Goal: Task Accomplishment & Management: Manage account settings

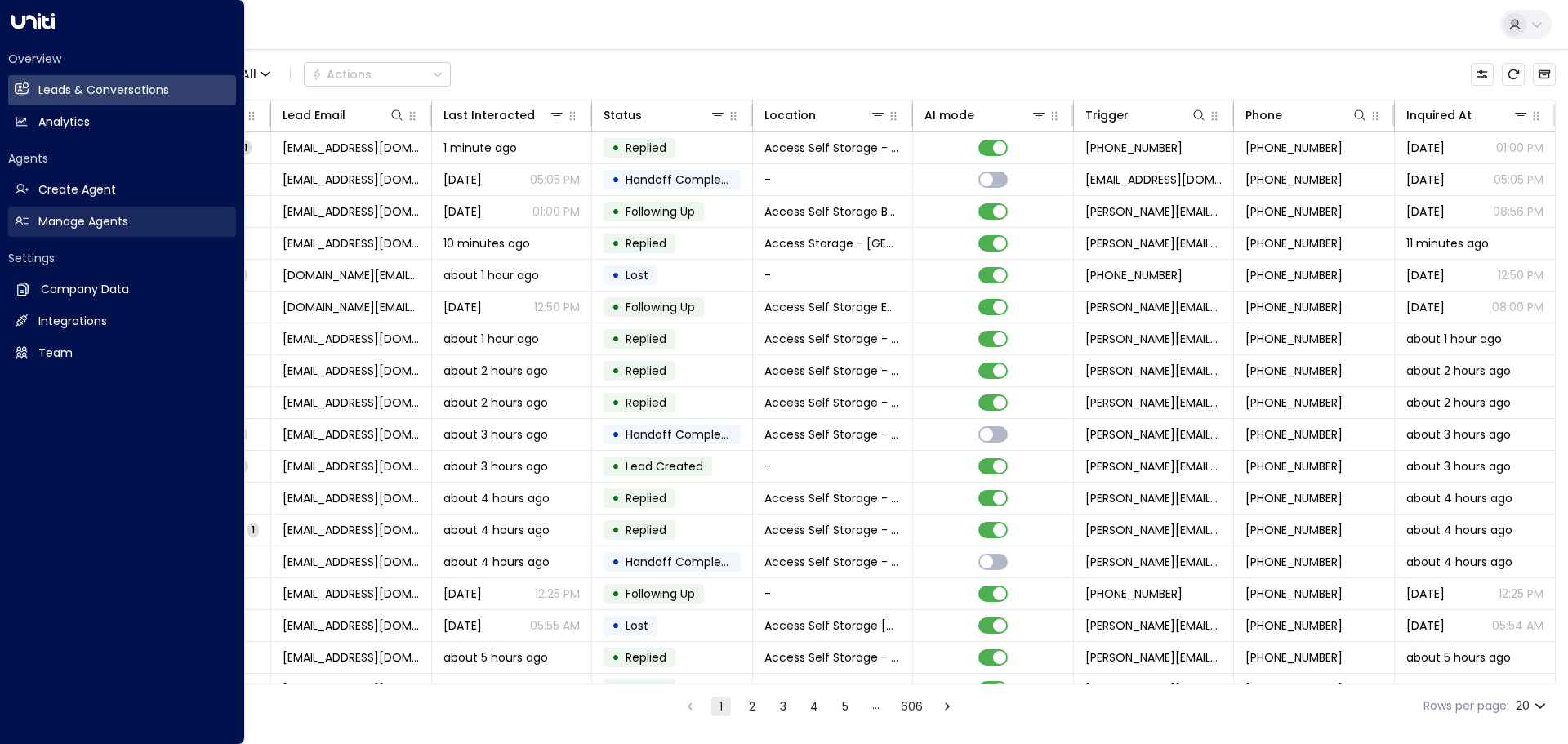
click at [62, 214] on h2 "Manage Agents" at bounding box center [84, 222] width 90 height 17
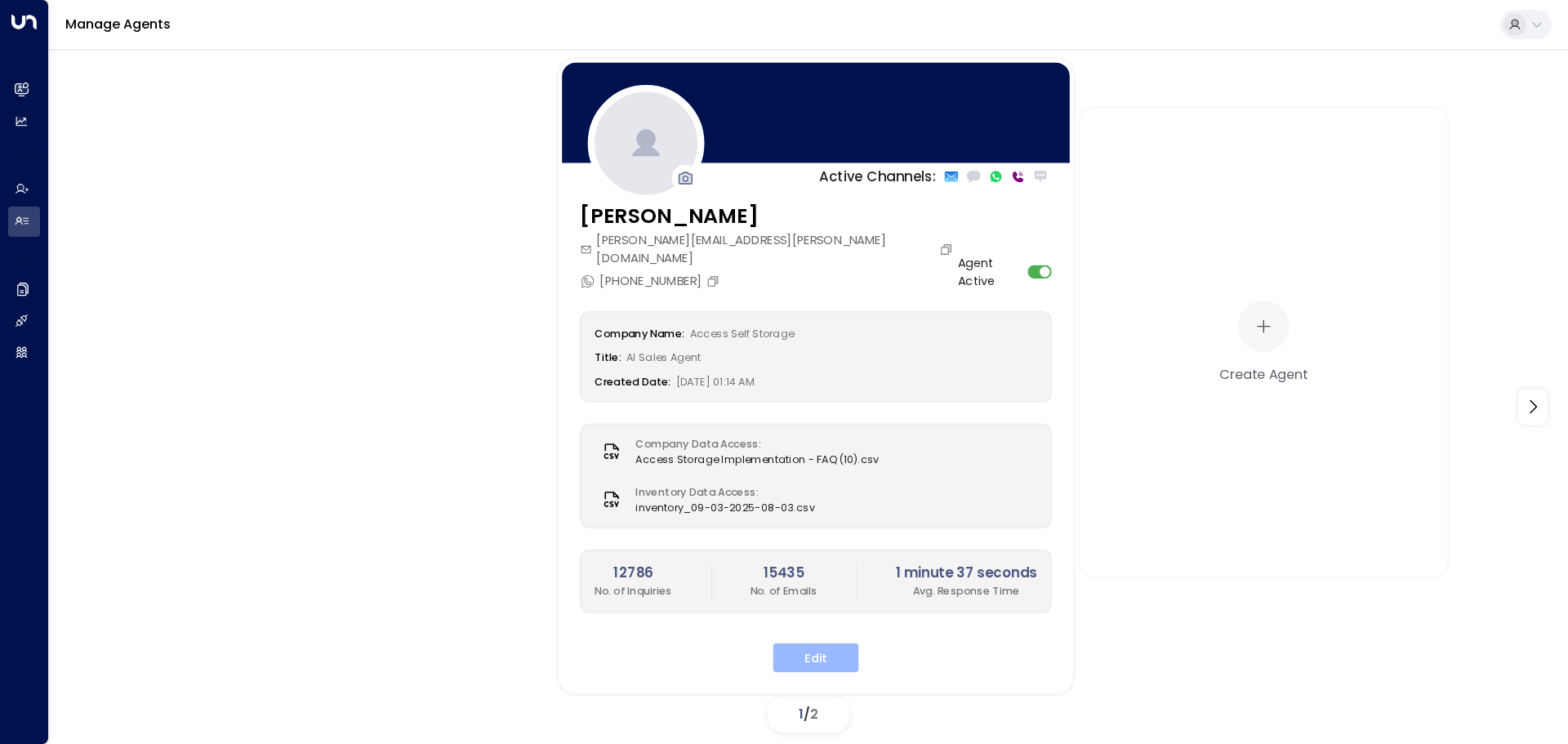
click at [799, 643] on button "Edit" at bounding box center [816, 658] width 86 height 30
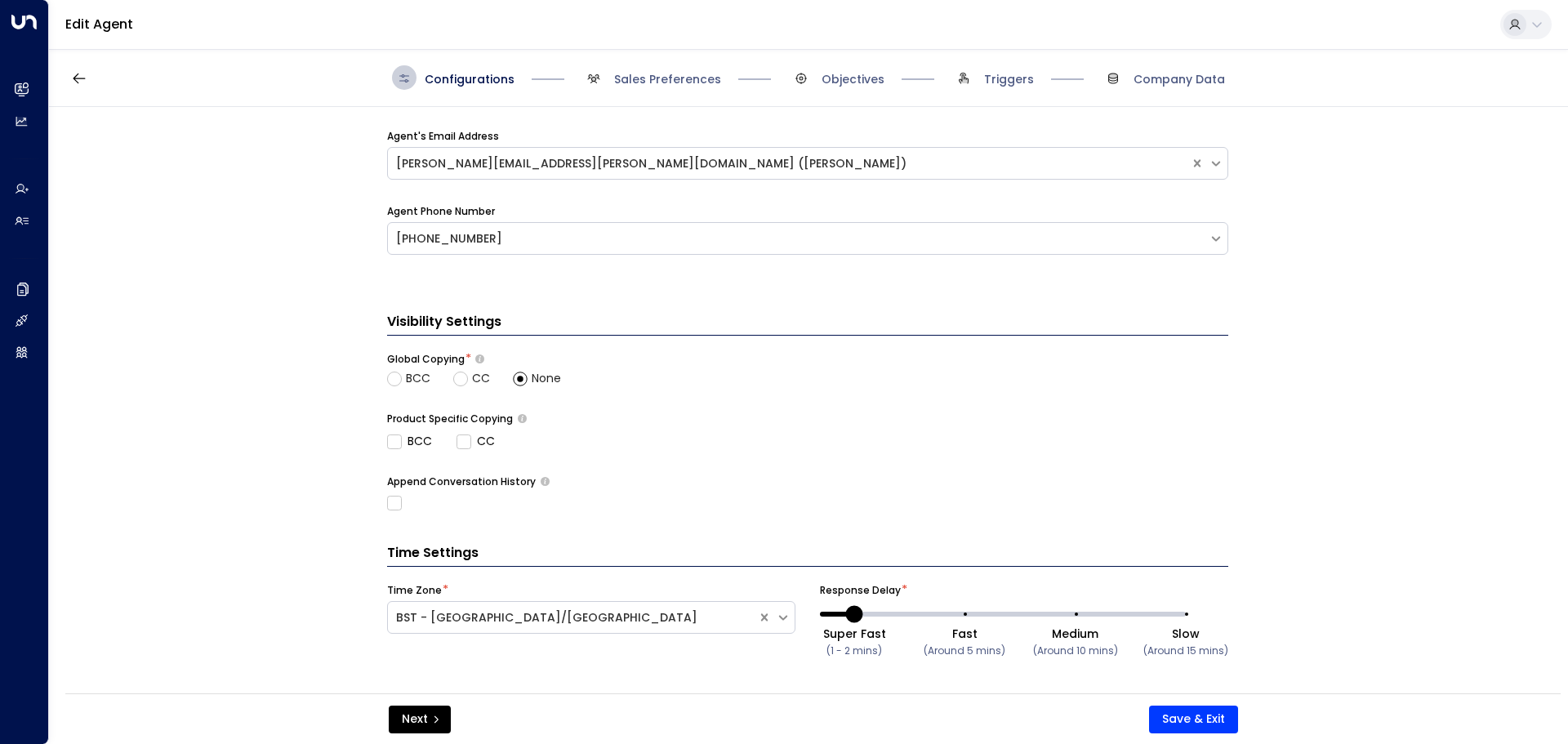
scroll to position [546, 0]
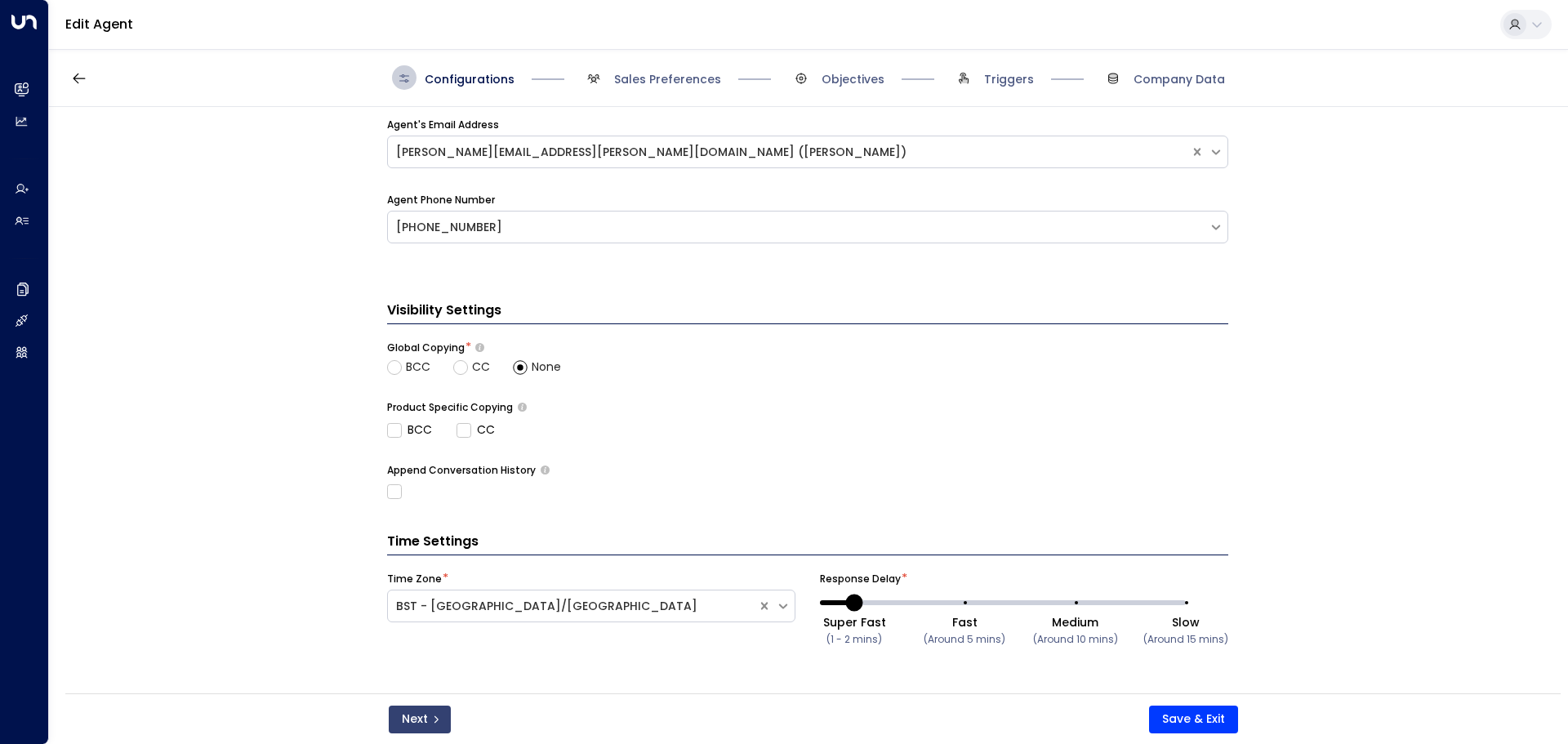
click at [424, 712] on button "Next" at bounding box center [419, 719] width 62 height 28
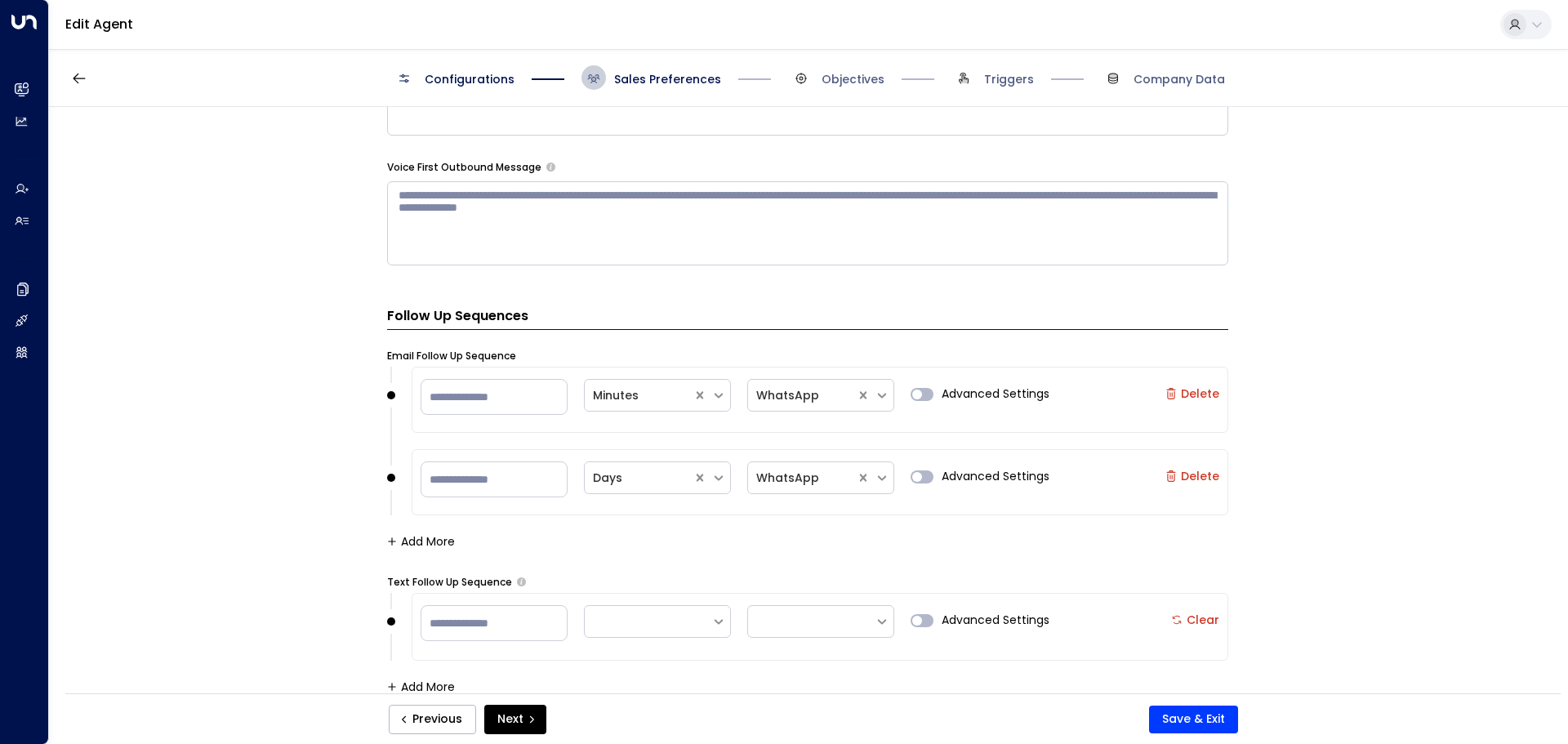
scroll to position [1616, 0]
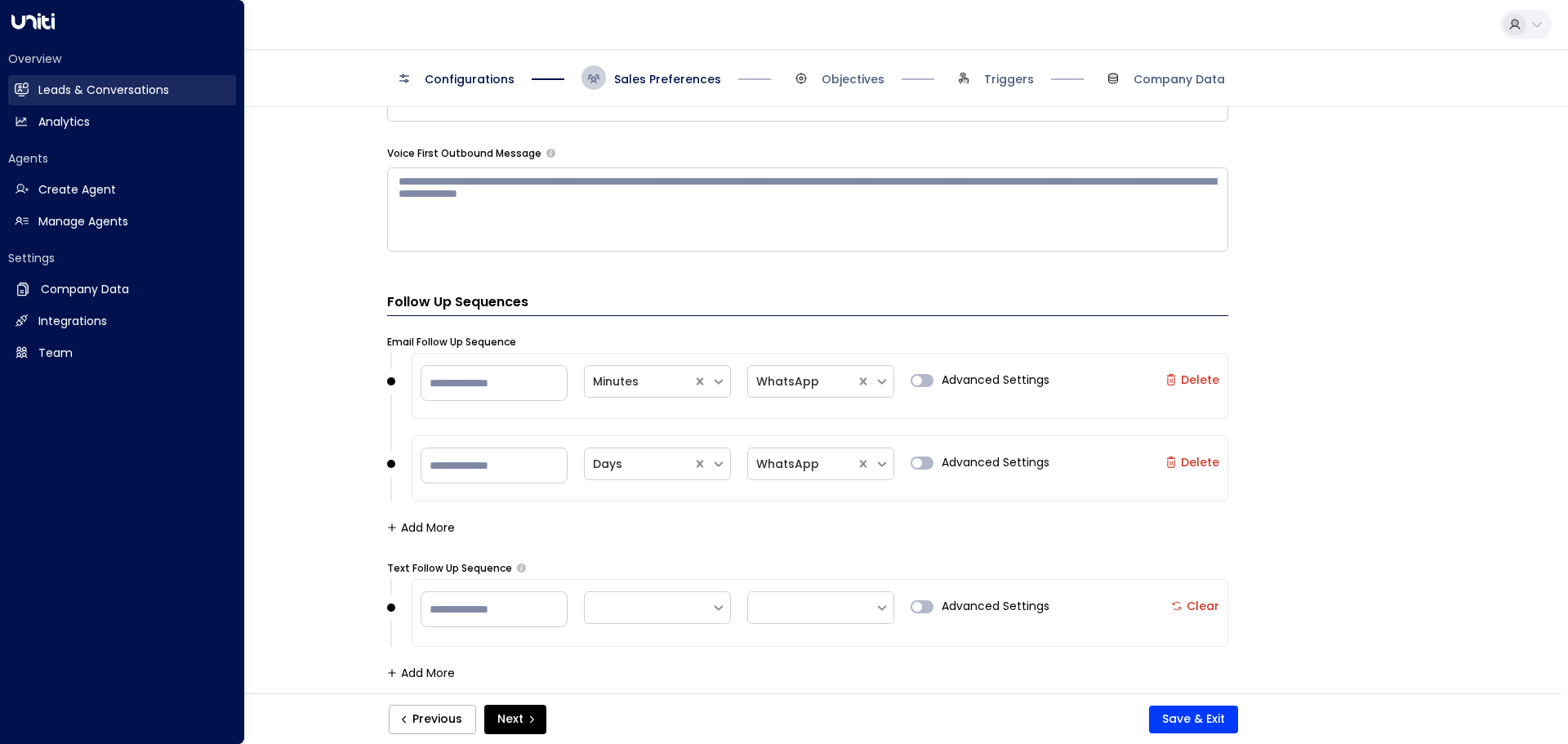
click at [35, 87] on link "Leads & Conversations Leads & Conversations" at bounding box center [122, 90] width 228 height 31
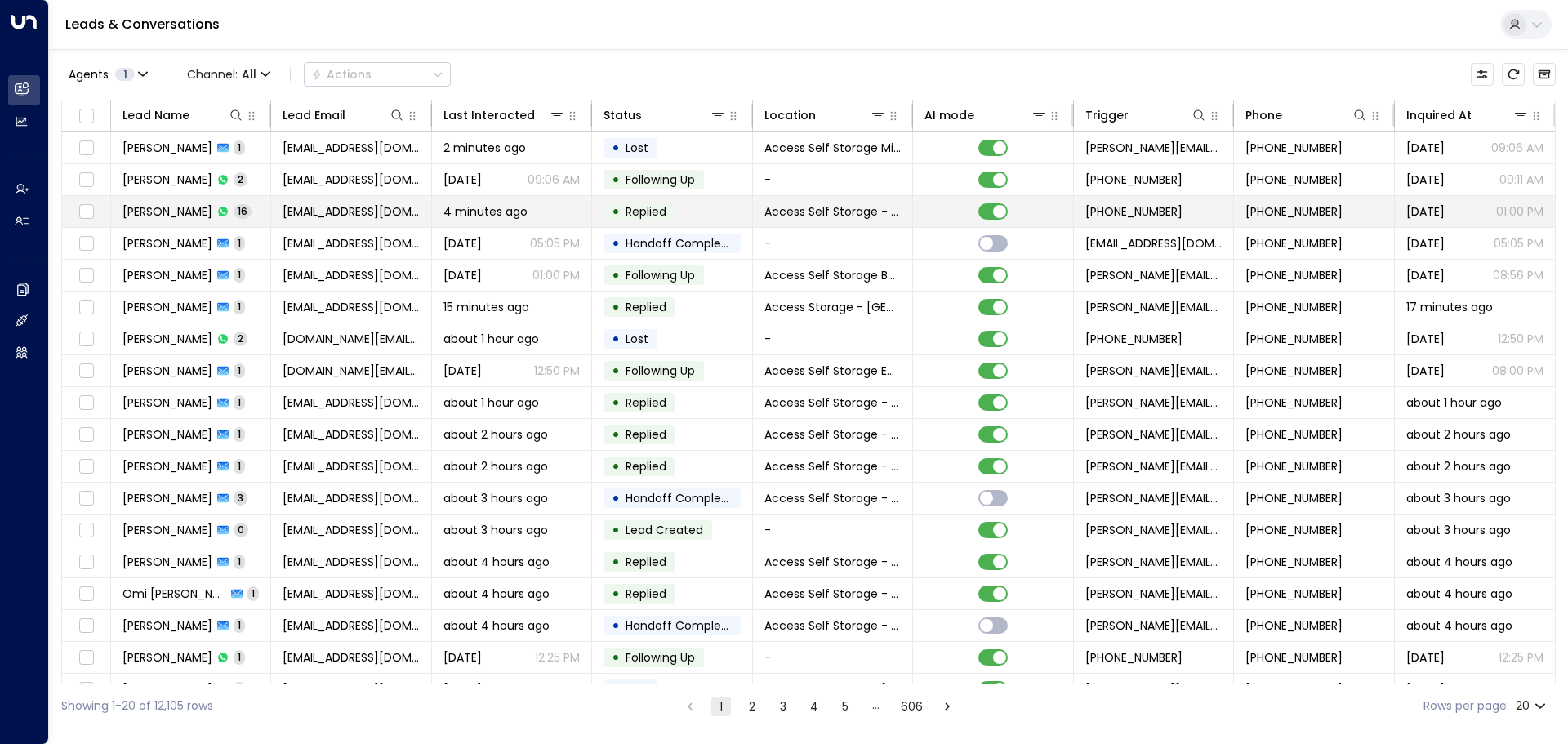
click at [267, 210] on td "[PERSON_NAME] 16" at bounding box center [191, 212] width 160 height 31
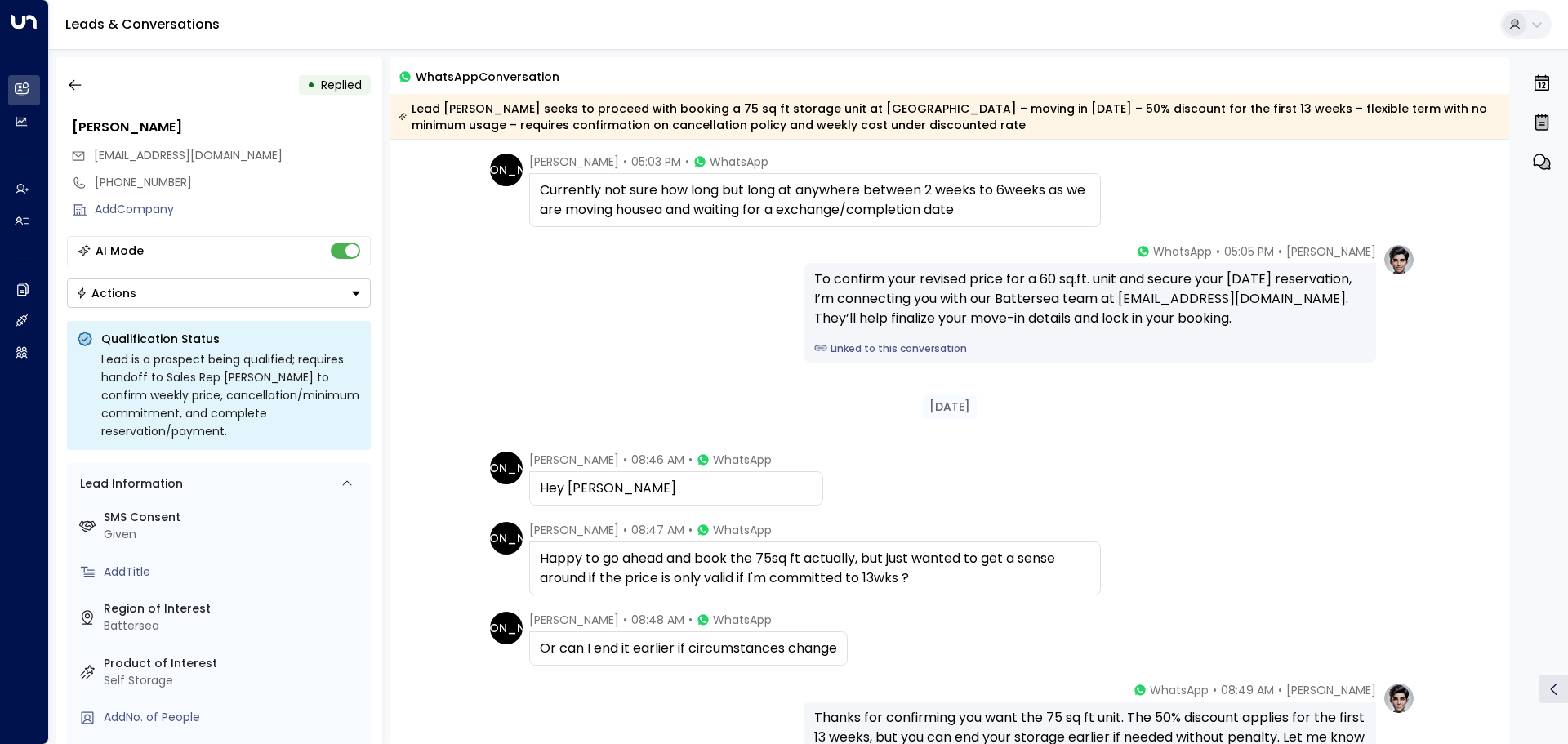
scroll to position [653, 0]
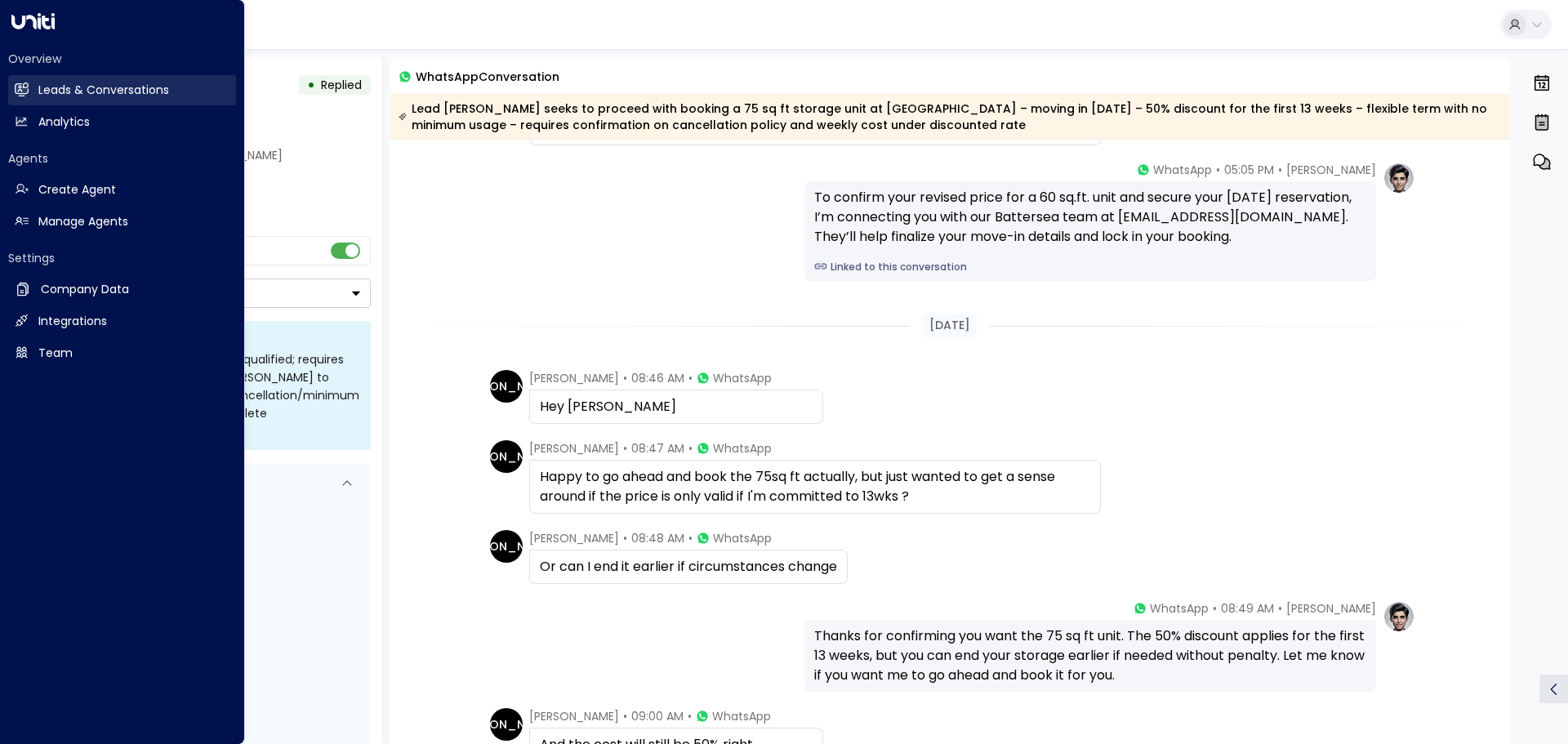
drag, startPoint x: 55, startPoint y: 88, endPoint x: 48, endPoint y: 83, distance: 8.6
click at [55, 88] on h2 "Leads & Conversations" at bounding box center [104, 90] width 131 height 17
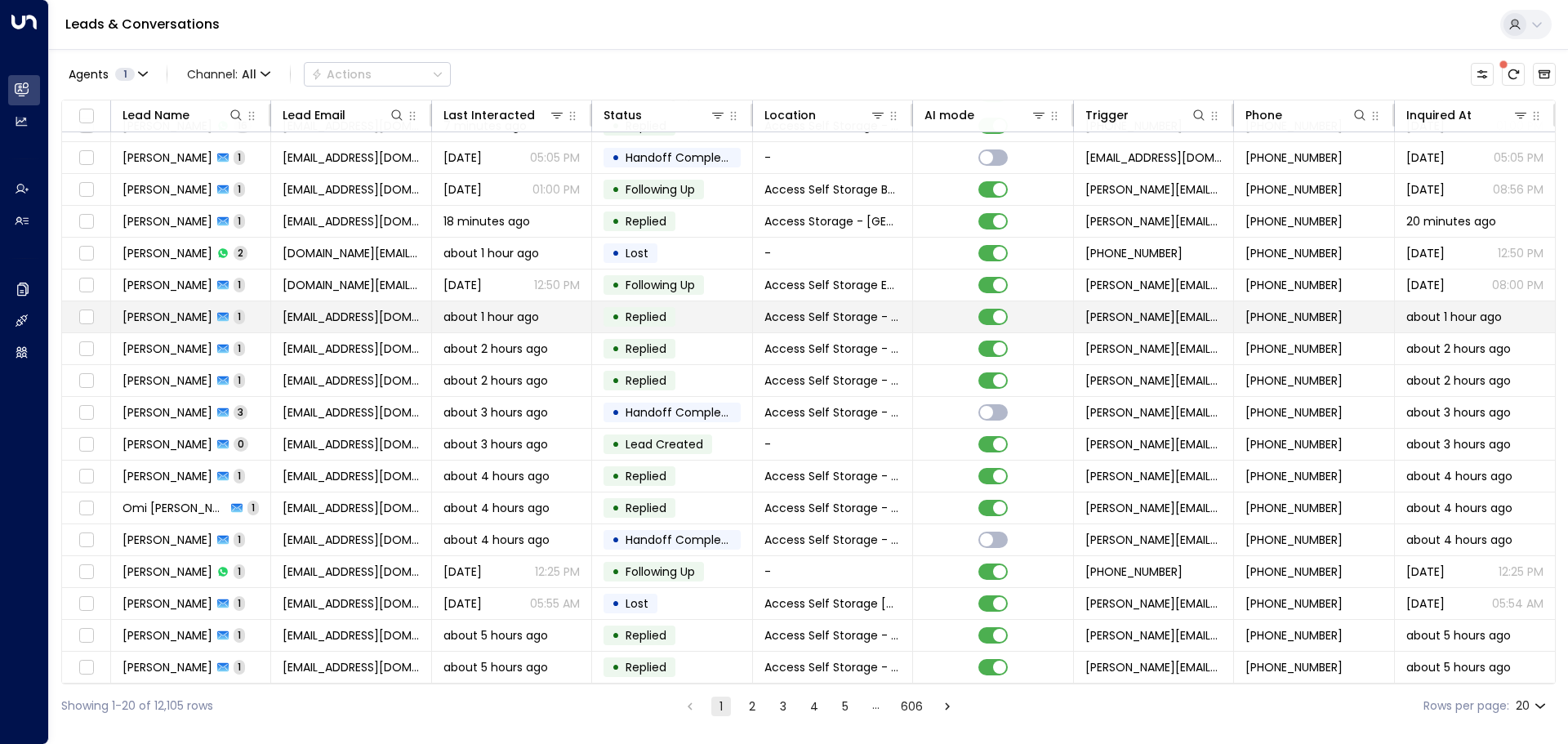
scroll to position [91, 0]
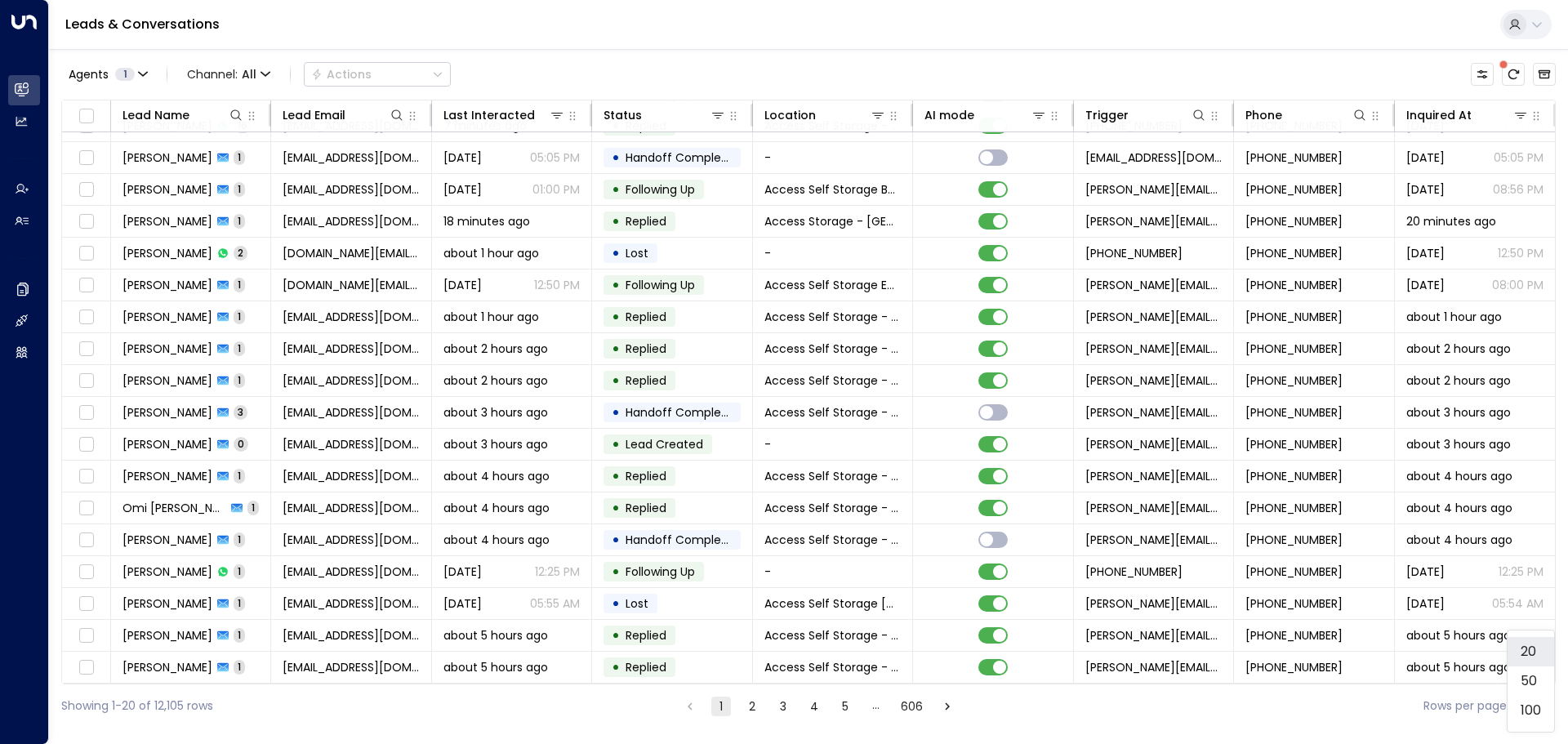
click at [1540, 703] on body "Overview Leads & Conversations Leads & Conversations Analytics Analytics Agents…" at bounding box center [784, 364] width 1568 height 728
click at [1540, 703] on li "100" at bounding box center [1531, 710] width 47 height 30
type input "***"
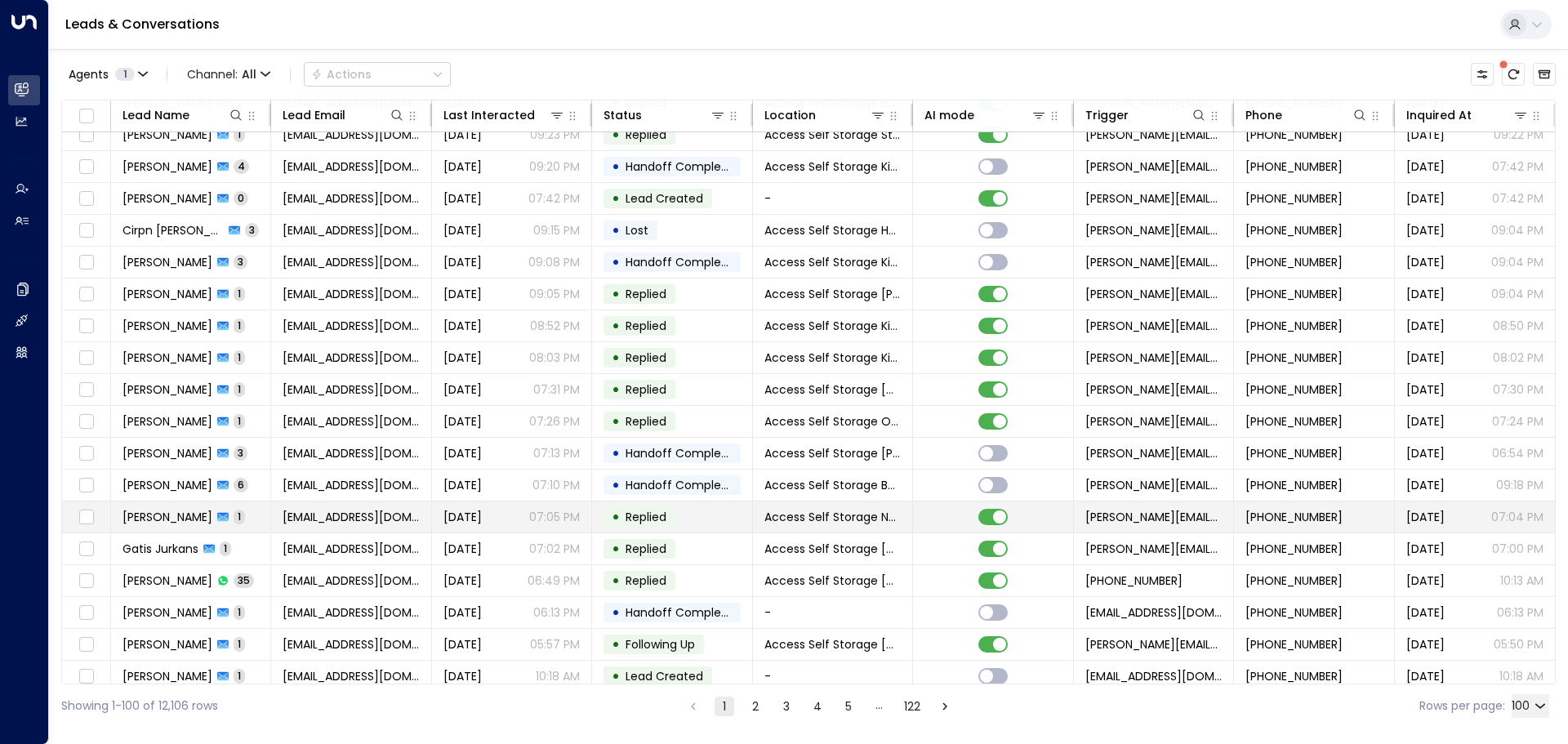
scroll to position [1070, 0]
